Goal: Transaction & Acquisition: Purchase product/service

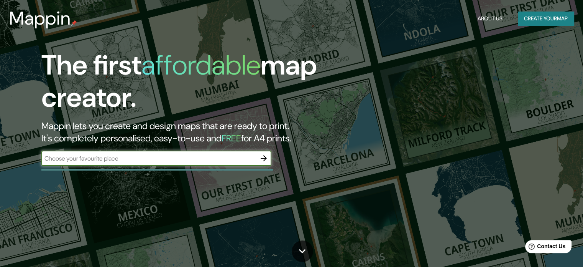
click at [238, 158] on input "text" at bounding box center [148, 158] width 215 height 9
type input "chiclayo"
click at [268, 157] on icon "button" at bounding box center [263, 157] width 9 height 9
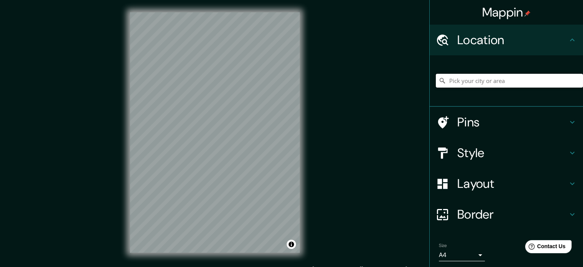
click at [476, 81] on input "Pick your city or area" at bounding box center [509, 81] width 147 height 14
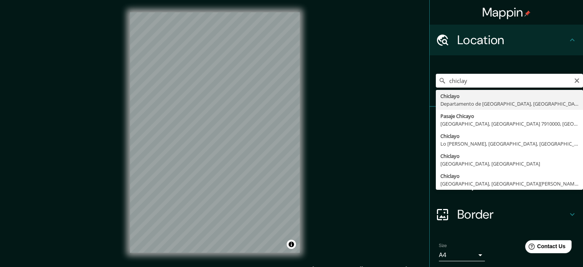
type input "Chiclayo, Departamento de Lambayeque, Perú"
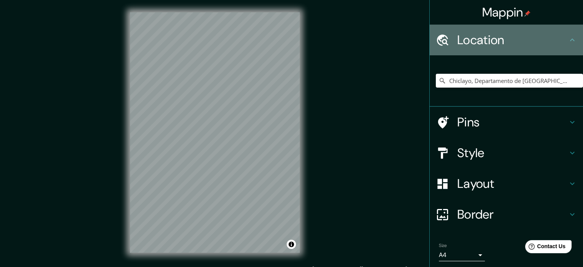
click at [568, 42] on icon at bounding box center [572, 39] width 9 height 9
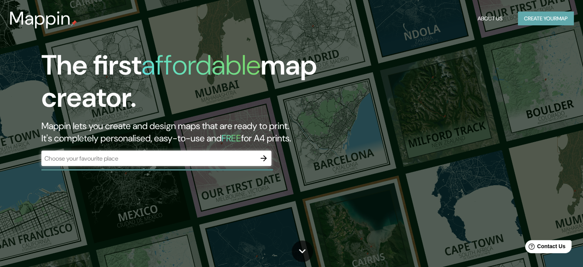
click at [536, 16] on button "Create your map" at bounding box center [546, 19] width 56 height 14
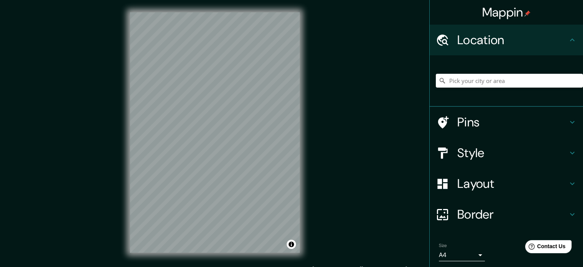
click at [570, 122] on icon at bounding box center [572, 122] width 5 height 3
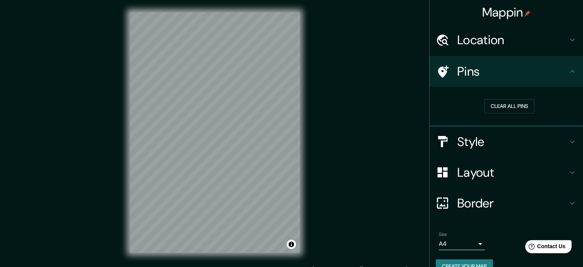
click at [568, 68] on icon at bounding box center [572, 71] width 9 height 9
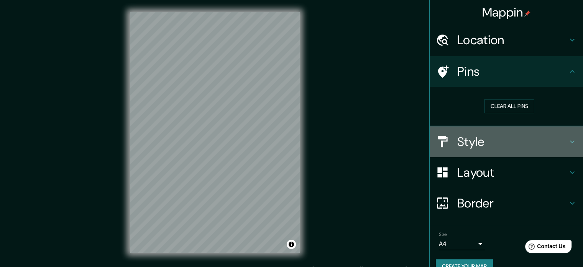
click at [568, 138] on icon at bounding box center [572, 141] width 9 height 9
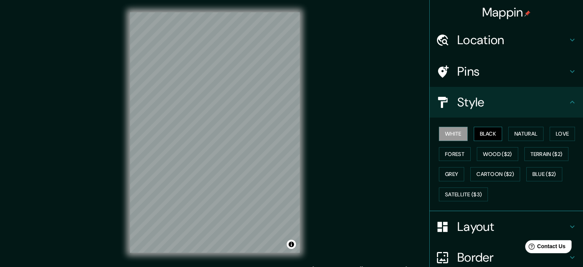
click at [483, 127] on button "Black" at bounding box center [488, 134] width 29 height 14
click at [455, 133] on button "White" at bounding box center [453, 134] width 29 height 14
click at [502, 134] on div "White Black Natural Love Forest Wood ($2) Terrain ($2) Grey Cartoon ($2) Blue (…" at bounding box center [509, 163] width 147 height 81
click at [513, 131] on button "Natural" at bounding box center [525, 134] width 35 height 14
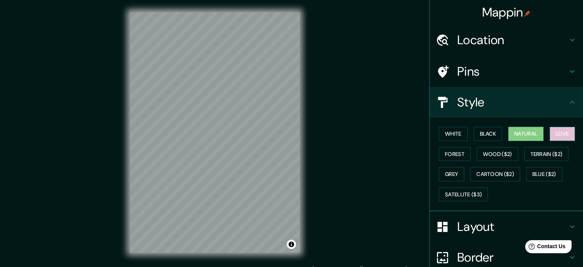
click at [557, 131] on button "Love" at bounding box center [562, 134] width 25 height 14
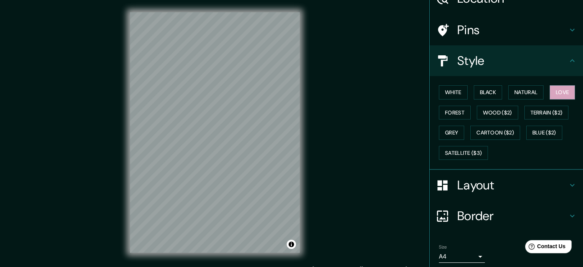
scroll to position [68, 0]
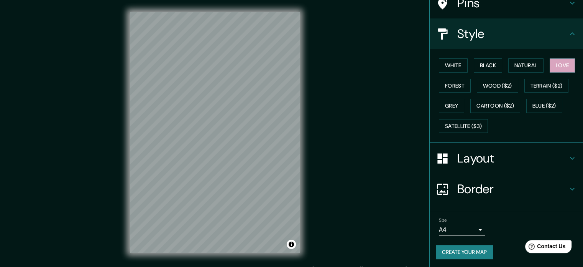
click at [477, 226] on body "Mappin Location Pins Style White Black Natural Love Forest Wood ($2) Terrain ($…" at bounding box center [291, 133] width 583 height 267
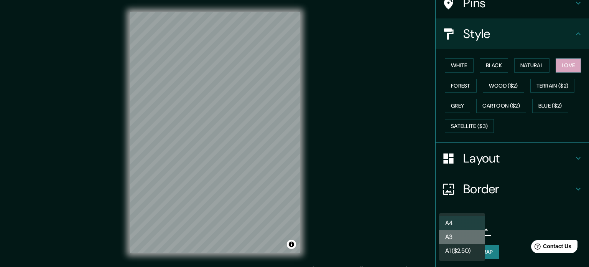
click at [464, 239] on li "A3" at bounding box center [462, 237] width 46 height 14
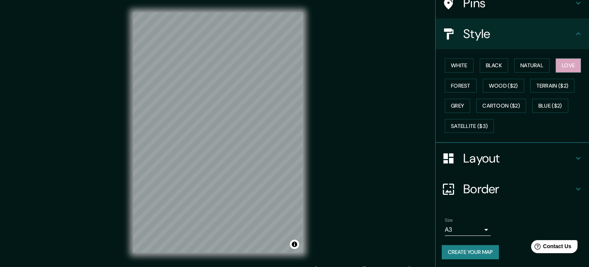
click at [457, 229] on body "Mappin Location Pins Style White Black Natural Love Forest Wood ($2) Terrain ($…" at bounding box center [294, 133] width 589 height 267
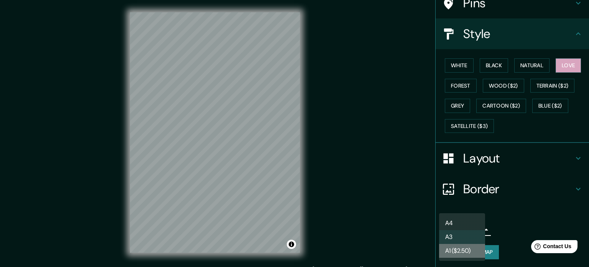
click at [464, 246] on li "A1 ($2.50)" at bounding box center [462, 251] width 46 height 14
type input "a3"
